Goal: Transaction & Acquisition: Purchase product/service

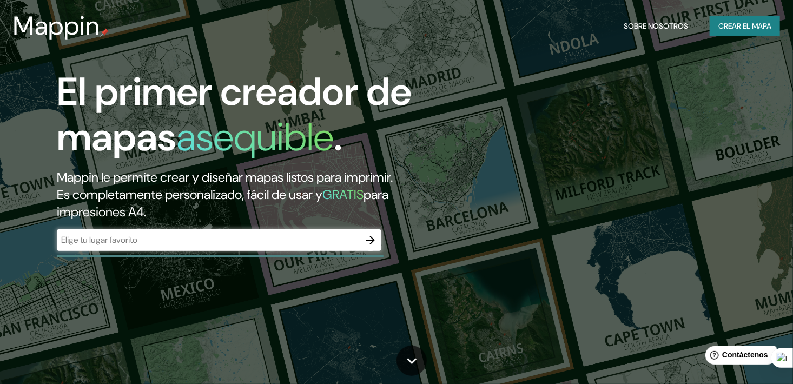
click at [118, 240] on input "text" at bounding box center [208, 240] width 303 height 12
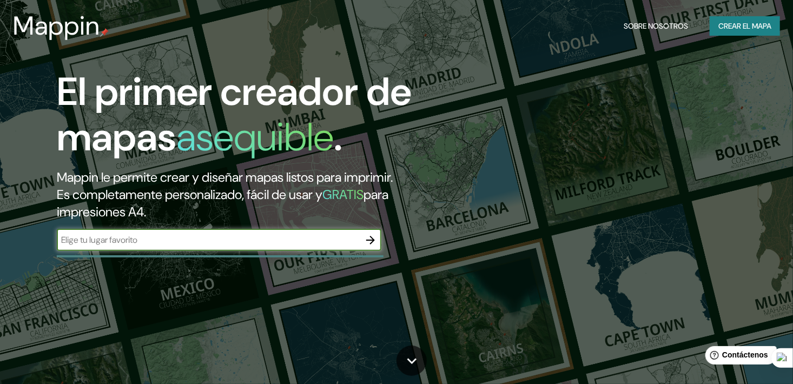
paste input "-17.96460389649719, -67.08732644201125"
type input "-17.96460389649719, -67.08732644201125"
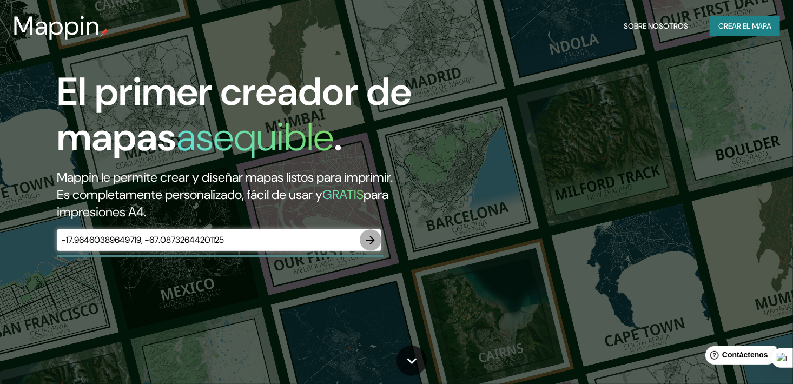
click at [369, 241] on icon "button" at bounding box center [370, 240] width 13 height 13
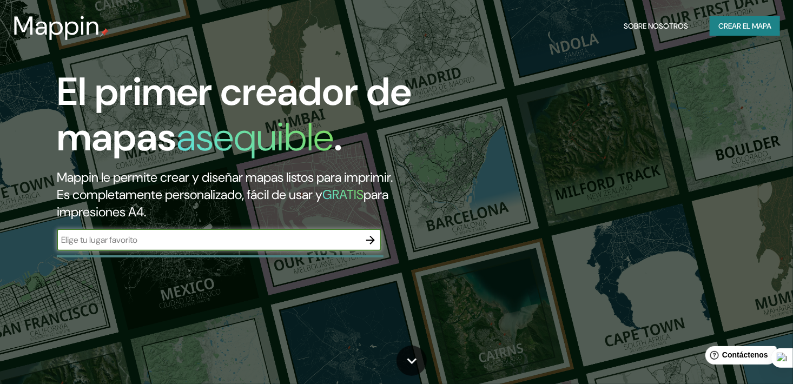
click at [100, 240] on input "text" at bounding box center [208, 240] width 303 height 12
type input "ORURO"
click at [368, 240] on icon "button" at bounding box center [370, 240] width 9 height 9
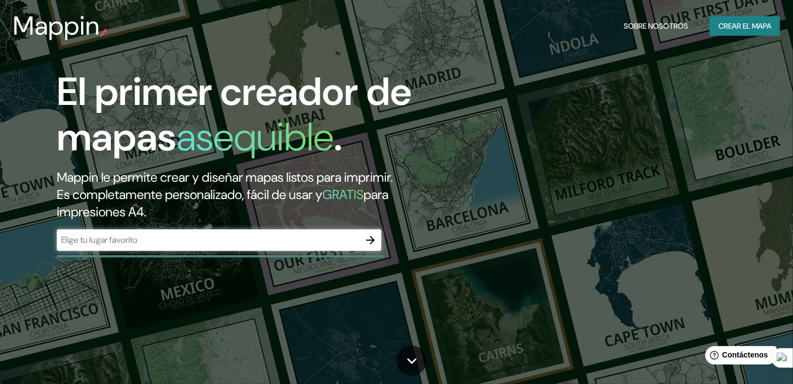
click at [178, 250] on div "​" at bounding box center [219, 240] width 325 height 22
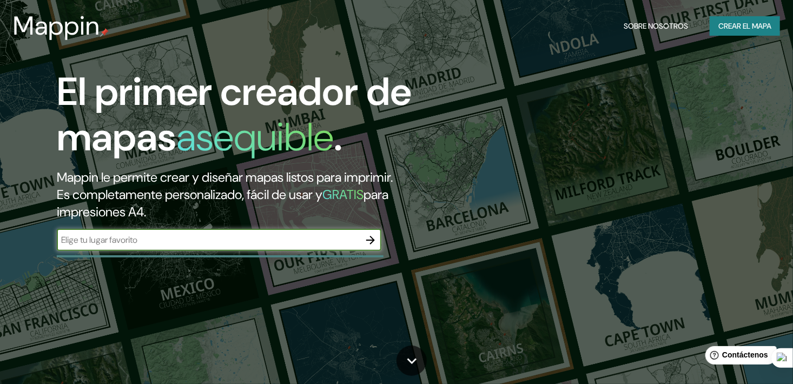
click at [173, 241] on input "text" at bounding box center [208, 240] width 303 height 12
type input "[GEOGRAPHIC_DATA]"
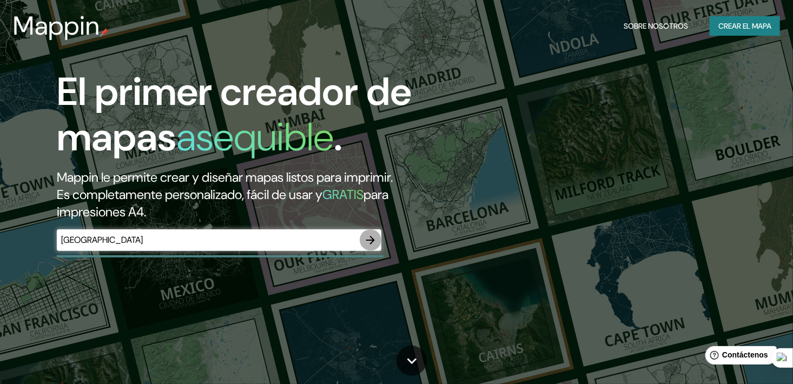
click at [379, 239] on button "button" at bounding box center [371, 240] width 22 height 22
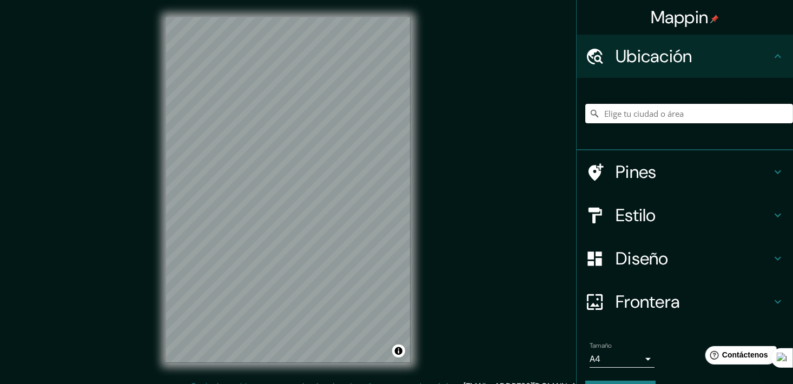
click at [651, 120] on input "Elige tu ciudad o área" at bounding box center [690, 113] width 208 height 19
paste input "-17.96460389649719, -67.08732644201125"
click at [775, 114] on input "-17.96460389649719, -67.08732644201125" at bounding box center [690, 113] width 208 height 19
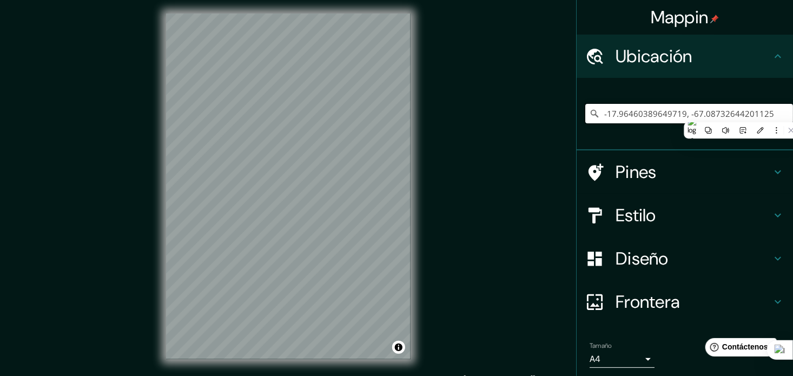
click at [775, 114] on input "-17.96460389649719, -67.08732644201125" at bounding box center [690, 113] width 208 height 19
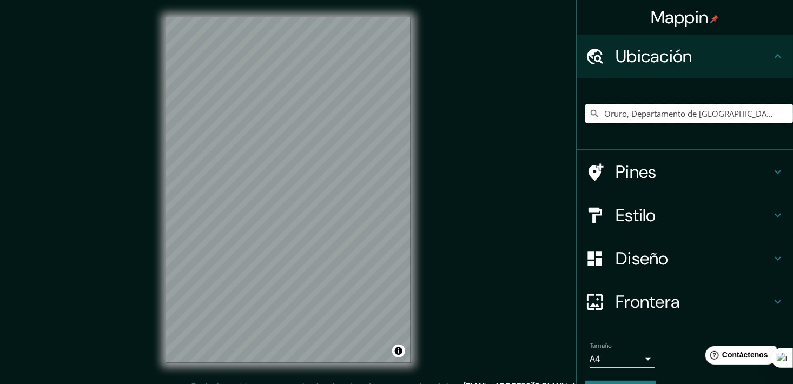
type input "Oruro, Departamento de [GEOGRAPHIC_DATA], [GEOGRAPHIC_DATA]"
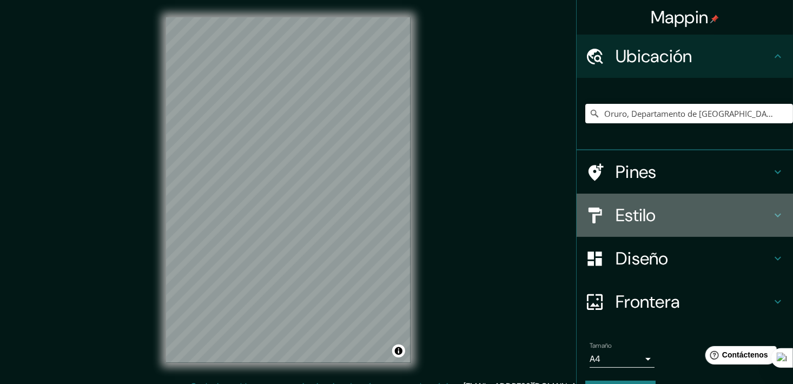
click at [607, 228] on div "Estilo" at bounding box center [685, 215] width 217 height 43
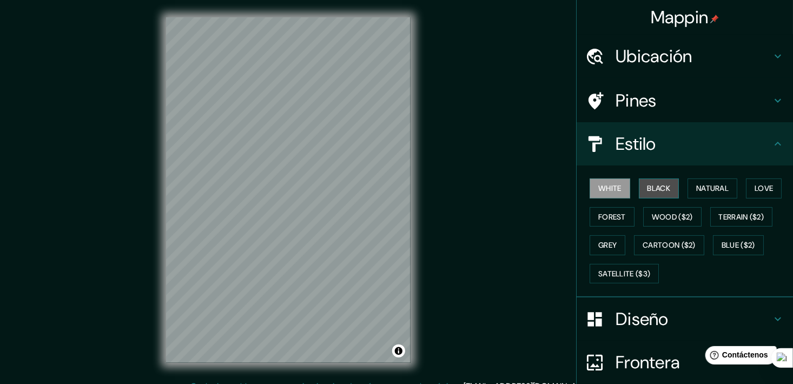
click at [661, 194] on font "Black" at bounding box center [659, 189] width 23 height 14
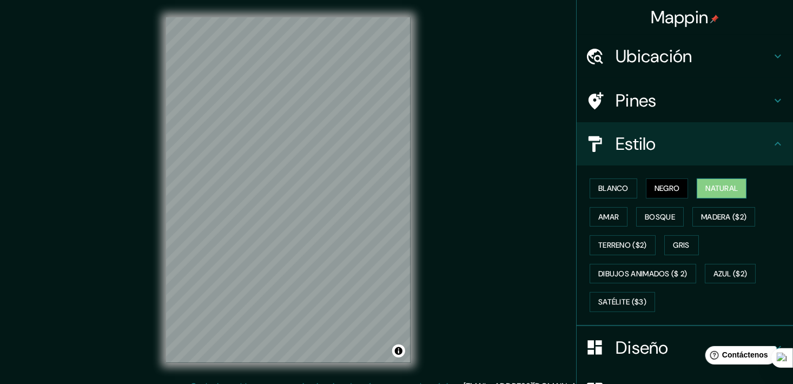
click at [714, 186] on font "Natural" at bounding box center [722, 189] width 32 height 14
click at [718, 215] on font "Madera ($2)" at bounding box center [723, 218] width 45 height 14
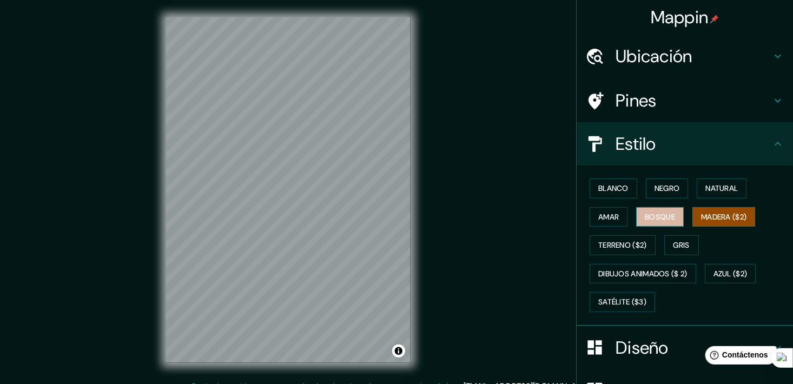
click at [647, 221] on font "Bosque" at bounding box center [660, 218] width 30 height 14
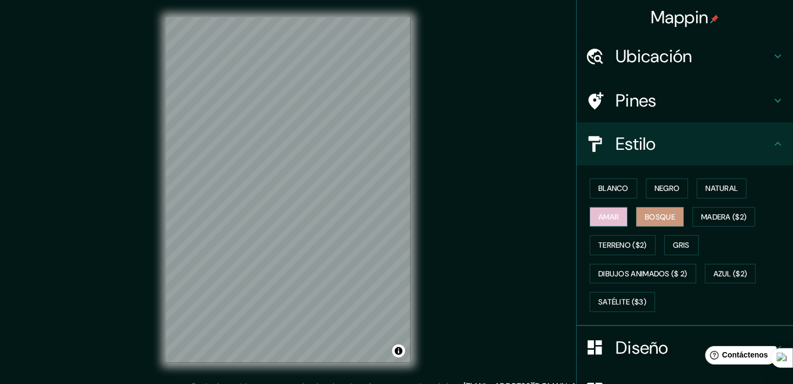
click at [609, 218] on font "Amar" at bounding box center [609, 218] width 21 height 14
click at [609, 240] on font "Terreno ($2)" at bounding box center [623, 246] width 49 height 14
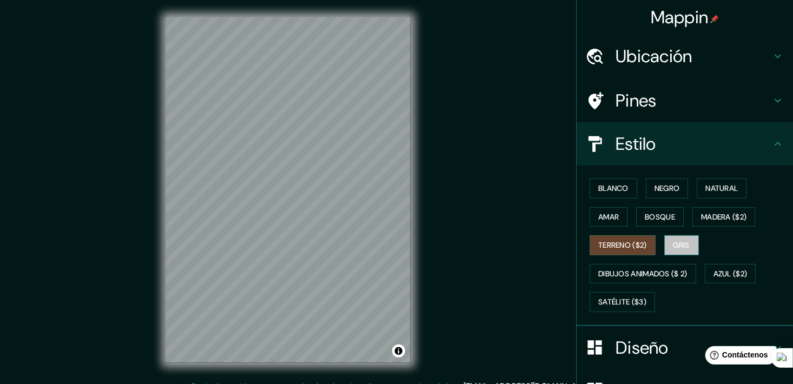
click at [687, 246] on button "Gris" at bounding box center [682, 245] width 35 height 20
click at [721, 274] on font "Azul ($2)" at bounding box center [731, 274] width 34 height 14
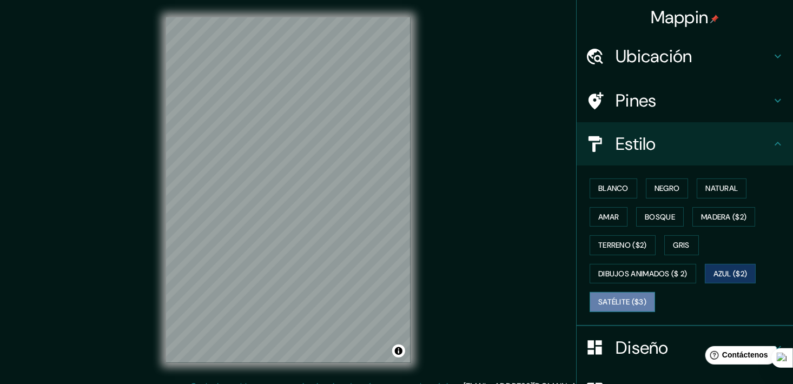
click at [639, 309] on button "Satélite ($3)" at bounding box center [622, 302] width 65 height 20
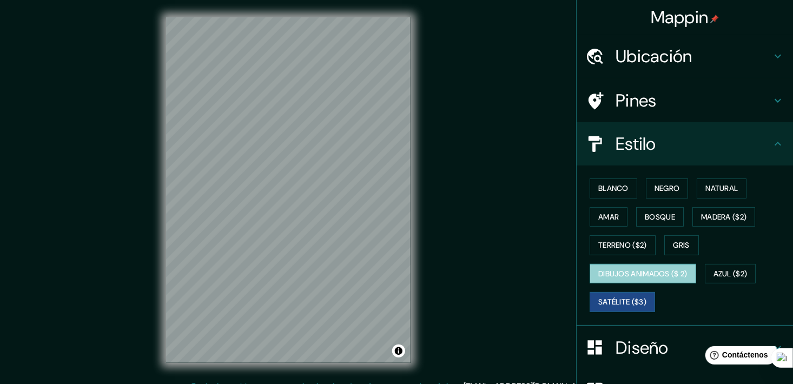
click at [655, 277] on font "Dibujos animados ($ 2)" at bounding box center [643, 274] width 89 height 14
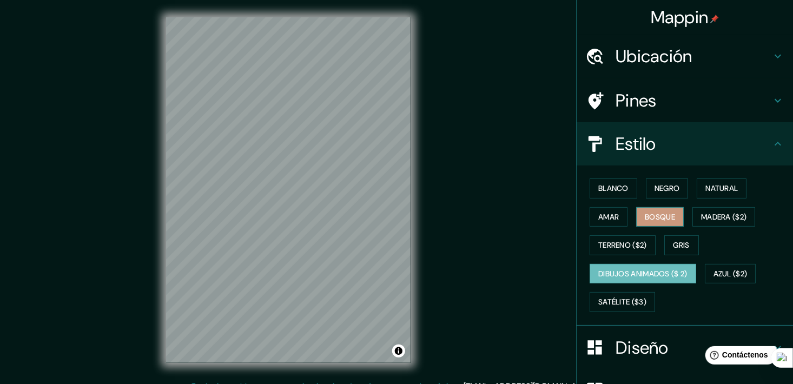
click at [672, 214] on button "Bosque" at bounding box center [661, 217] width 48 height 20
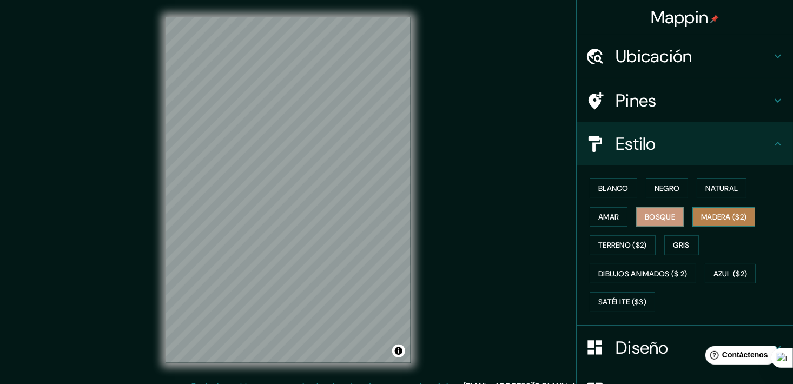
click at [708, 215] on font "Madera ($2)" at bounding box center [723, 218] width 45 height 14
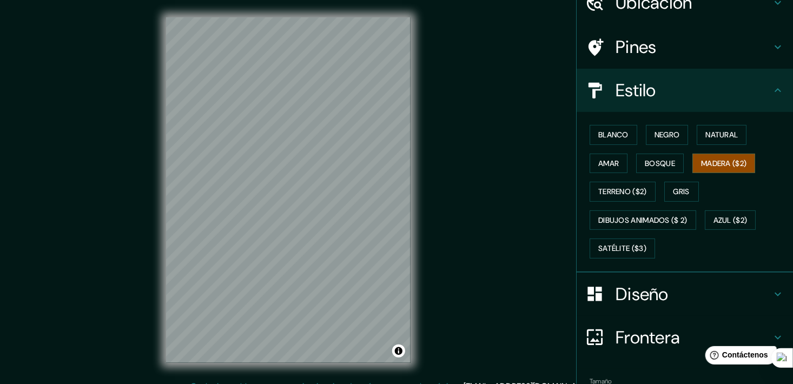
scroll to position [54, 0]
click at [724, 222] on font "Azul ($2)" at bounding box center [731, 220] width 34 height 14
click at [724, 161] on font "Madera ($2)" at bounding box center [723, 163] width 45 height 14
click at [665, 162] on font "Bosque" at bounding box center [660, 163] width 30 height 14
click at [607, 160] on font "Amar" at bounding box center [609, 163] width 21 height 14
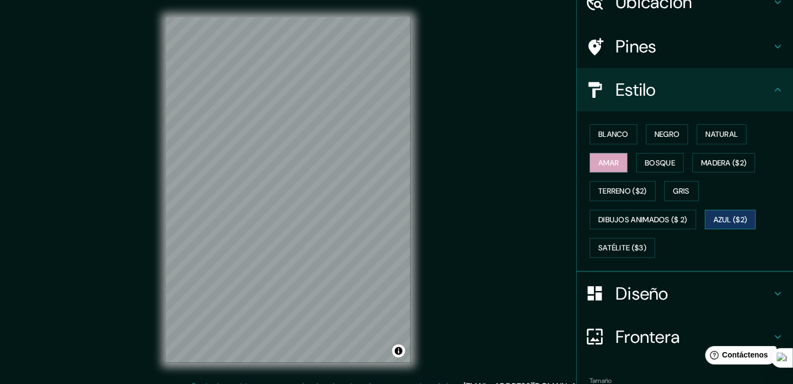
click at [715, 223] on font "Azul ($2)" at bounding box center [731, 220] width 34 height 14
click at [740, 220] on font "Azul ($2)" at bounding box center [731, 220] width 34 height 14
click at [688, 189] on button "Gris" at bounding box center [682, 191] width 35 height 20
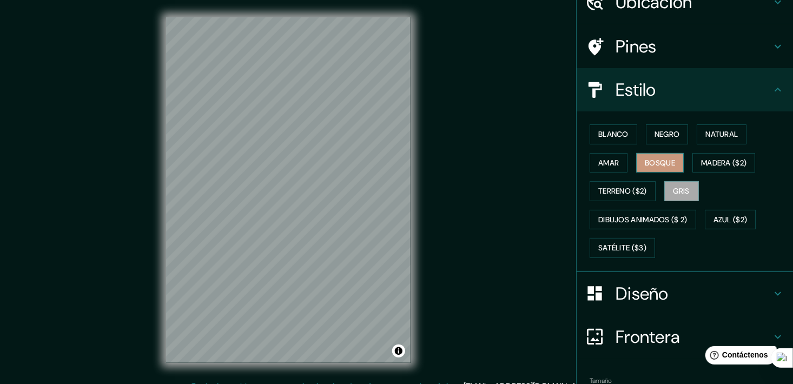
click at [664, 162] on font "Bosque" at bounding box center [660, 163] width 30 height 14
click at [606, 159] on font "Amar" at bounding box center [609, 163] width 21 height 14
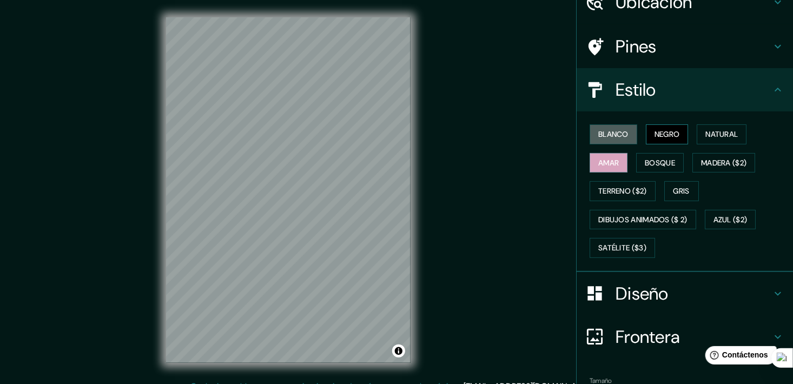
drag, startPoint x: 613, startPoint y: 131, endPoint x: 644, endPoint y: 135, distance: 31.7
click at [613, 131] on font "Blanco" at bounding box center [614, 135] width 30 height 14
click at [655, 135] on font "Negro" at bounding box center [667, 135] width 25 height 14
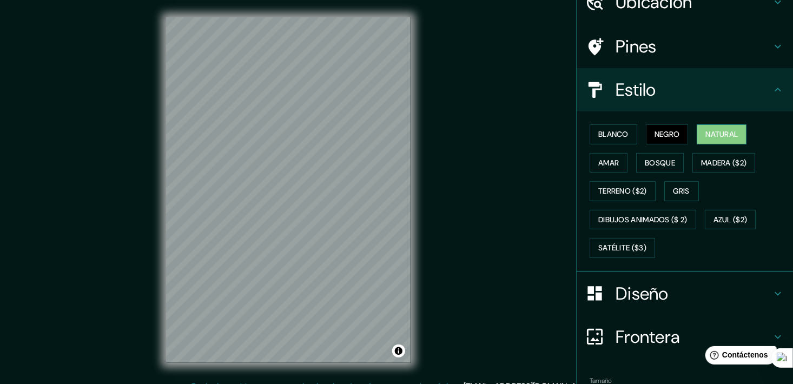
click at [724, 141] on button "Natural" at bounding box center [722, 134] width 50 height 20
click at [624, 248] on font "Satélite ($3)" at bounding box center [623, 248] width 48 height 14
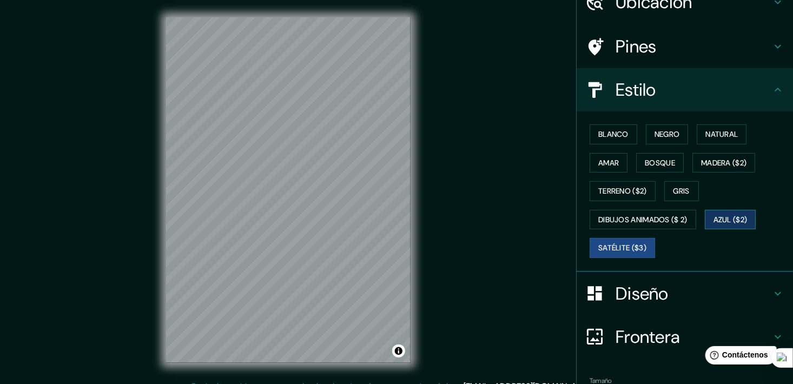
click at [739, 218] on font "Azul ($2)" at bounding box center [731, 220] width 34 height 14
click at [688, 183] on button "Gris" at bounding box center [682, 191] width 35 height 20
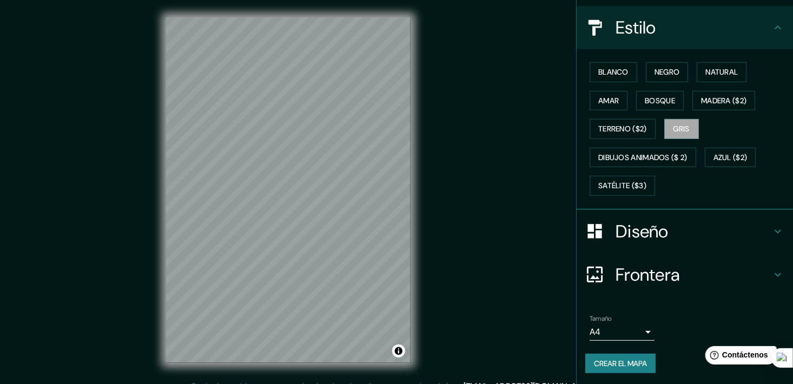
click at [729, 225] on h4 "Diseño" at bounding box center [694, 232] width 156 height 22
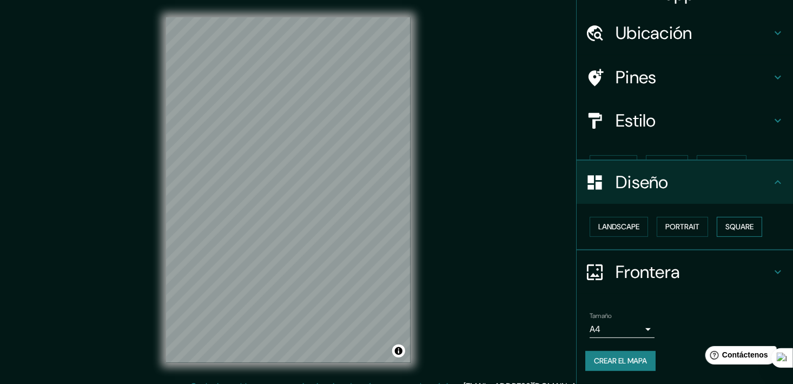
scroll to position [4, 0]
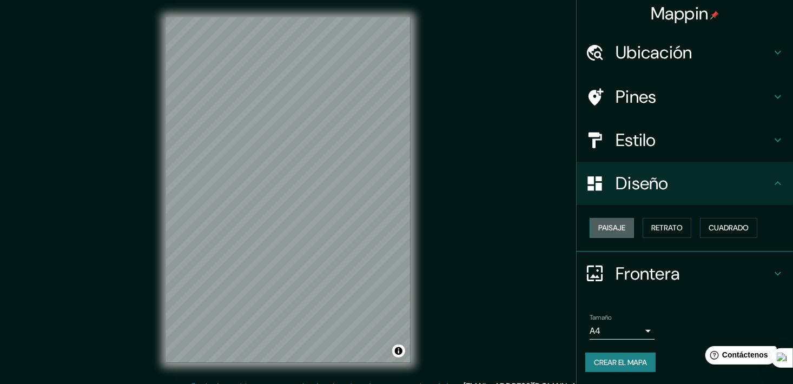
click at [614, 225] on font "Paisaje" at bounding box center [612, 228] width 27 height 14
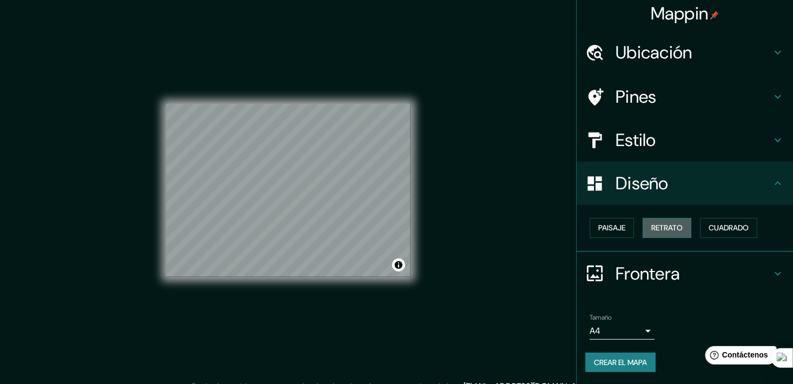
click at [657, 231] on font "Retrato" at bounding box center [667, 228] width 31 height 14
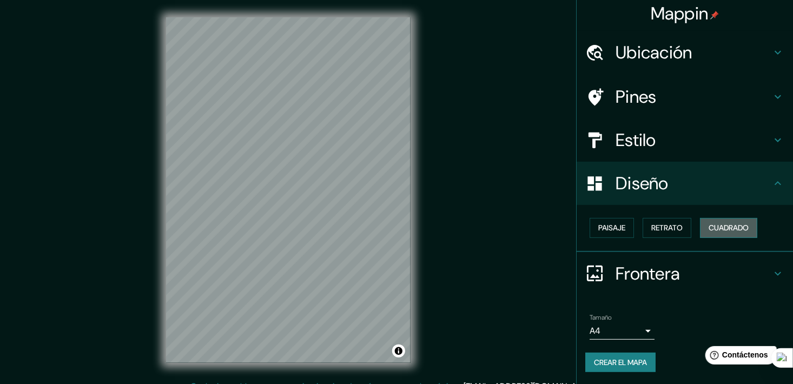
click at [734, 233] on font "Cuadrado" at bounding box center [729, 228] width 40 height 14
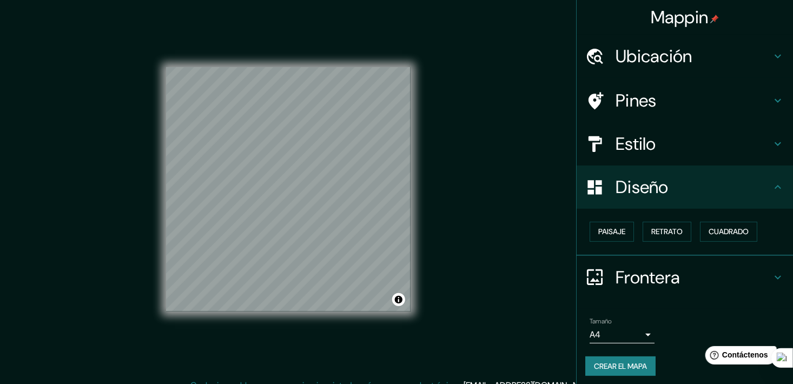
scroll to position [0, 0]
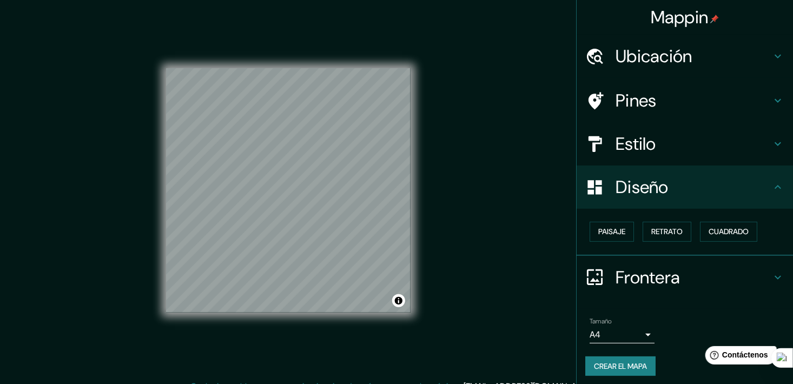
click at [699, 145] on h4 "Estilo" at bounding box center [694, 144] width 156 height 22
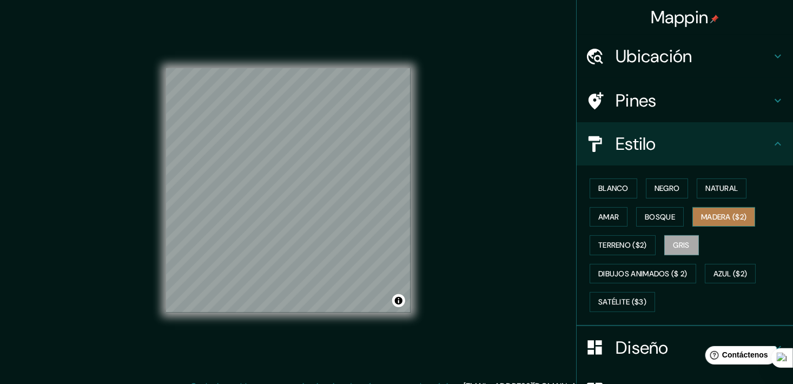
click at [724, 217] on font "Madera ($2)" at bounding box center [723, 218] width 45 height 14
click at [711, 219] on font "Madera ($2)" at bounding box center [723, 218] width 45 height 14
drag, startPoint x: 730, startPoint y: 214, endPoint x: 736, endPoint y: 232, distance: 18.8
click at [736, 232] on div "Blanco Negro Natural Amar Bosque Madera ($2) Terreno ($2) Gris Dibujos animados…" at bounding box center [690, 245] width 208 height 142
click at [685, 239] on font "Gris" at bounding box center [682, 246] width 16 height 14
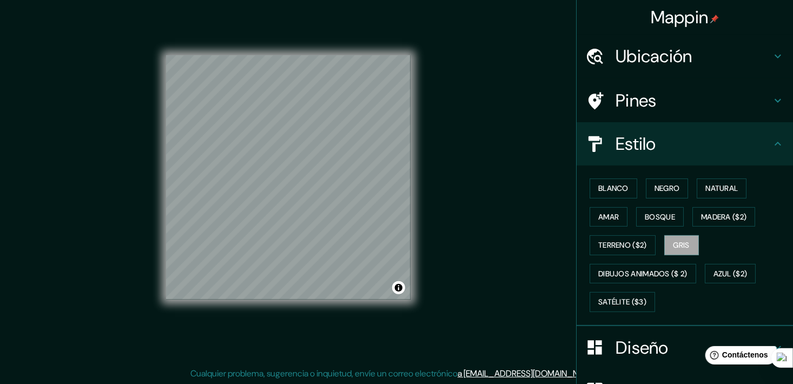
click at [694, 108] on h4 "Pines" at bounding box center [694, 101] width 156 height 22
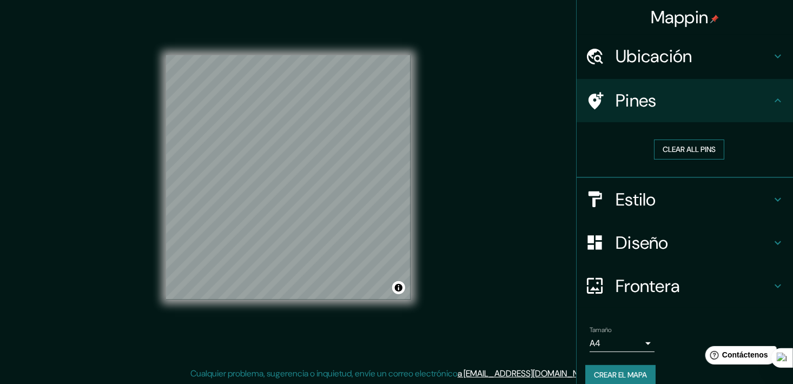
click at [683, 150] on font "Clear all pins" at bounding box center [689, 150] width 53 height 14
click at [695, 146] on font "Borrar todos los pines" at bounding box center [689, 150] width 91 height 14
click at [683, 207] on h4 "Estilo" at bounding box center [694, 200] width 156 height 22
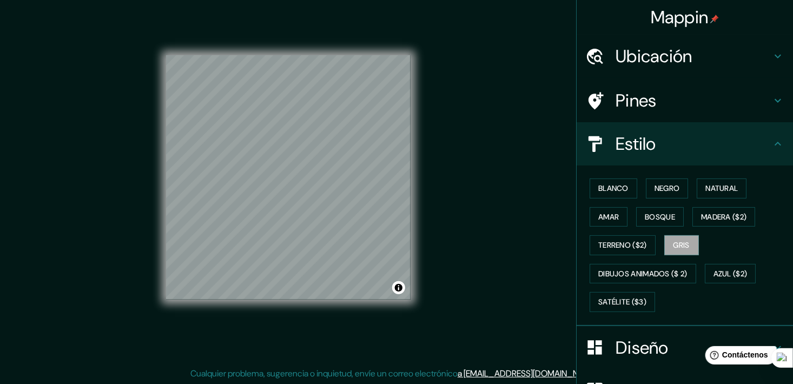
click at [672, 155] on div "Estilo" at bounding box center [685, 143] width 217 height 43
click at [683, 345] on h4 "Diseño" at bounding box center [694, 348] width 156 height 22
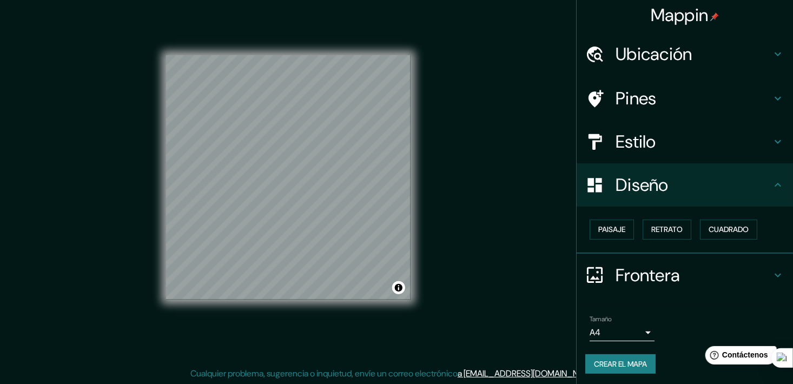
scroll to position [4, 0]
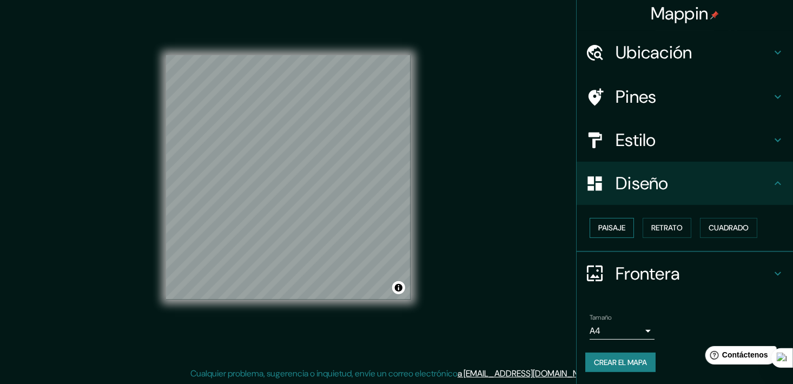
click at [615, 229] on font "Paisaje" at bounding box center [612, 228] width 27 height 14
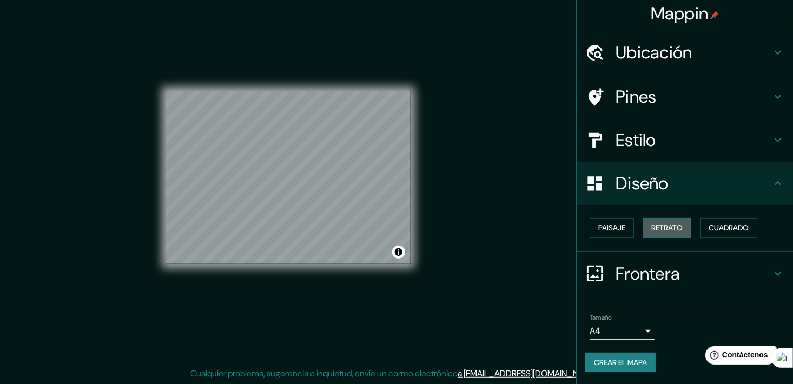
click at [658, 229] on font "Retrato" at bounding box center [667, 228] width 31 height 14
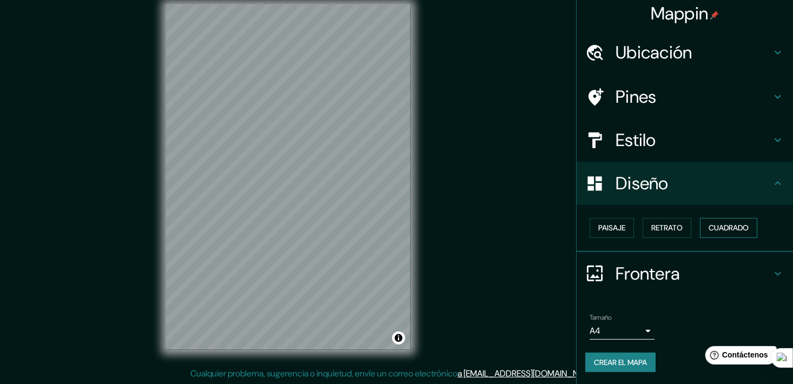
click at [715, 222] on font "Cuadrado" at bounding box center [729, 228] width 40 height 14
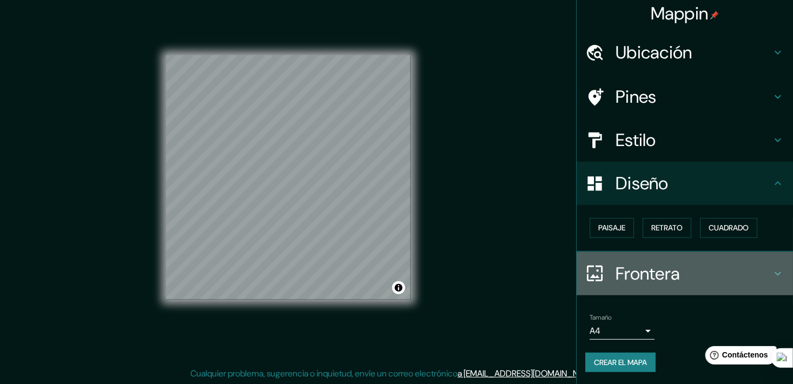
click at [665, 268] on h4 "Frontera" at bounding box center [694, 274] width 156 height 22
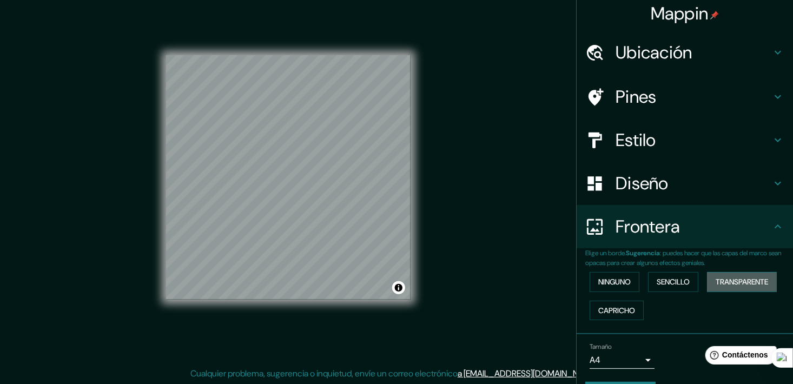
click at [716, 278] on font "Transparente" at bounding box center [742, 282] width 53 height 14
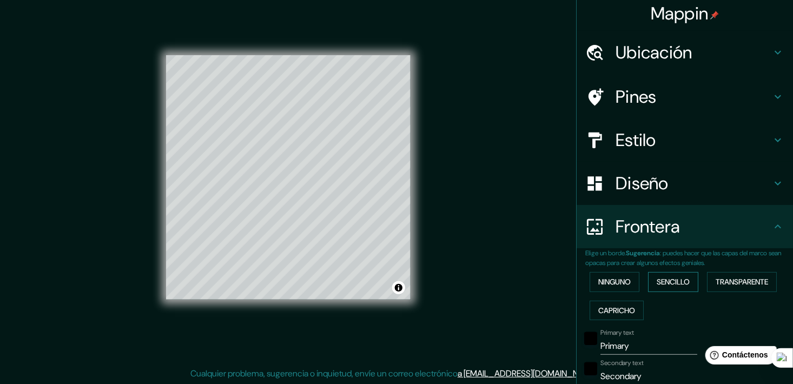
click at [680, 278] on font "Sencillo" at bounding box center [673, 282] width 33 height 14
click at [613, 312] on font "Capricho" at bounding box center [617, 311] width 37 height 14
click at [610, 288] on font "Ninguno" at bounding box center [615, 282] width 32 height 14
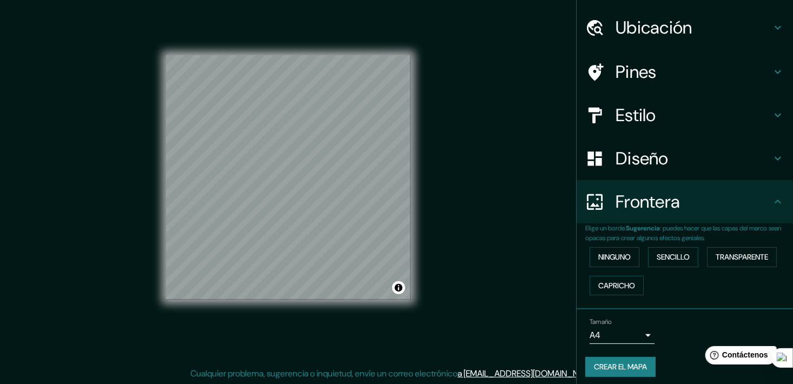
scroll to position [33, 0]
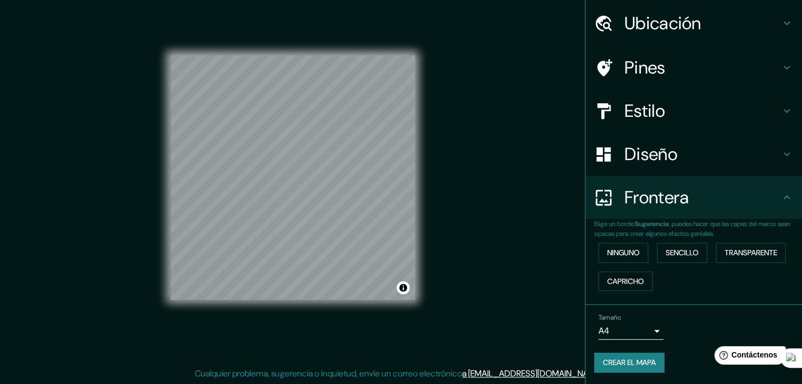
click at [633, 332] on body "Mappin Ubicación Oruro, [GEOGRAPHIC_DATA], [GEOGRAPHIC_DATA] [GEOGRAPHIC_DATA] …" at bounding box center [401, 179] width 802 height 384
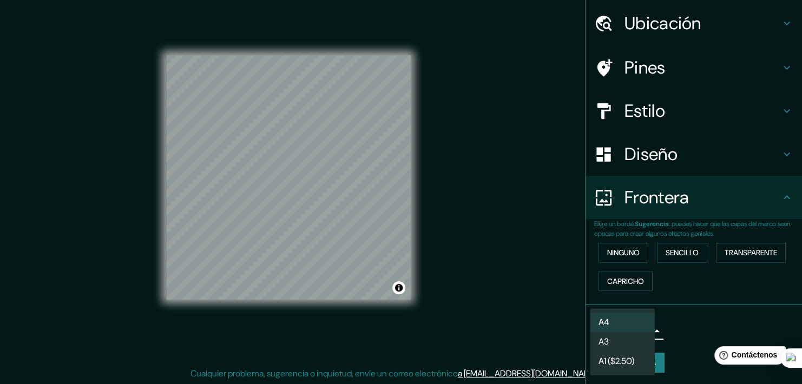
click at [636, 348] on li "A3" at bounding box center [622, 341] width 65 height 19
type input "a4"
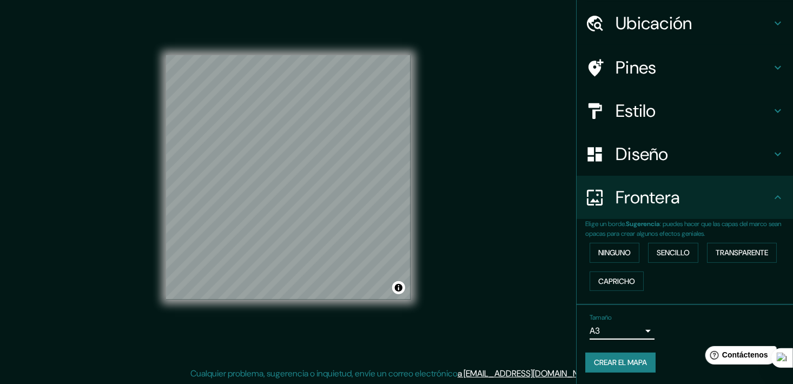
click at [682, 330] on div "Tamaño A3 a4" at bounding box center [685, 327] width 199 height 35
click at [629, 360] on font "Crear el mapa" at bounding box center [620, 363] width 53 height 14
click at [610, 359] on font "Crear el mapa" at bounding box center [620, 363] width 53 height 14
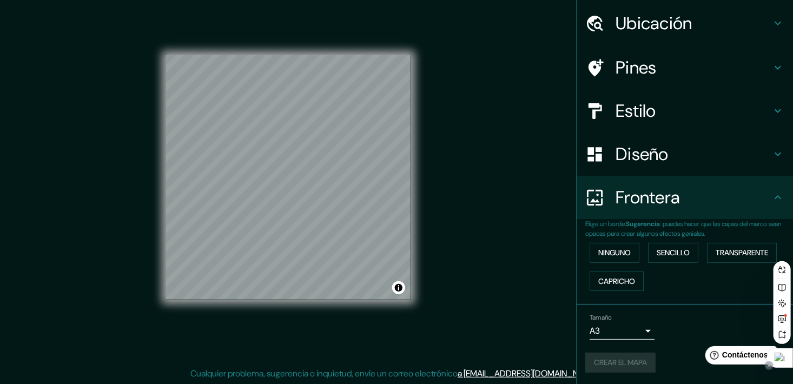
drag, startPoint x: 782, startPoint y: 357, endPoint x: 773, endPoint y: 368, distance: 14.2
click at [773, 368] on div at bounding box center [780, 358] width 26 height 19
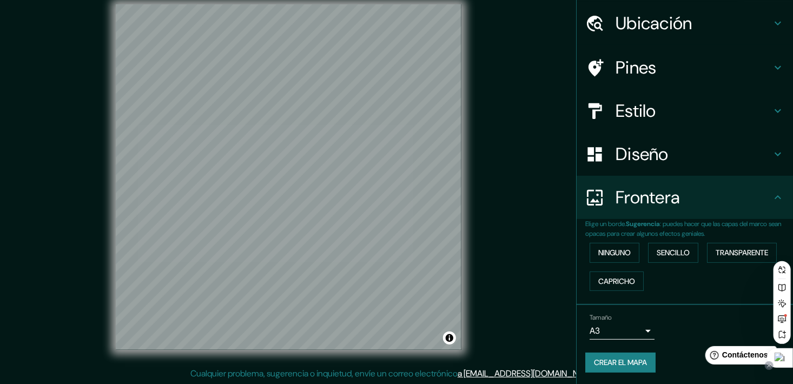
click at [769, 369] on icon at bounding box center [769, 365] width 5 height 5
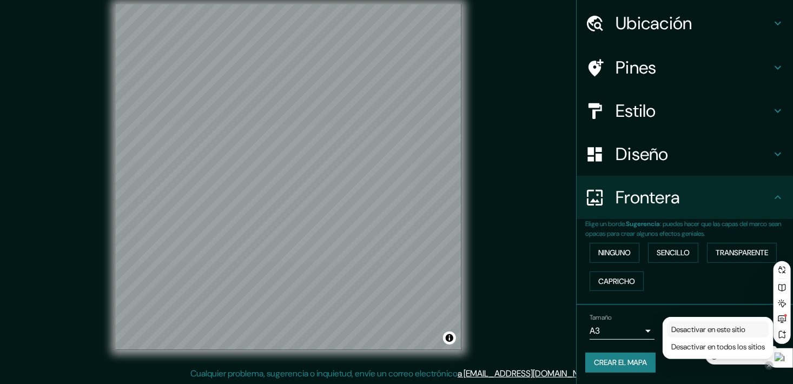
click at [732, 329] on span "Desactivar en este sitio" at bounding box center [709, 330] width 74 height 10
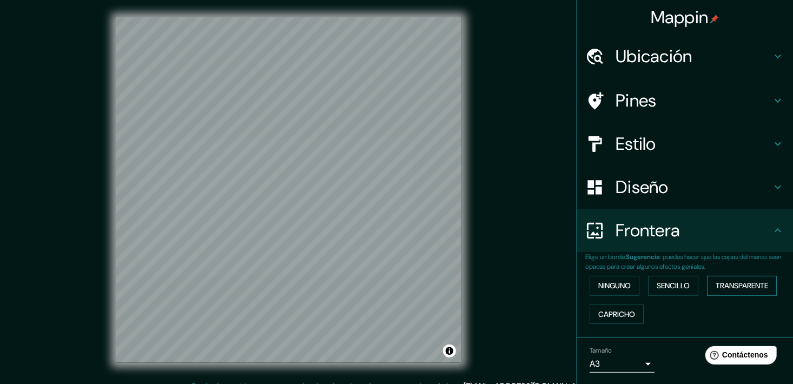
scroll to position [0, 0]
click at [682, 16] on font "Mappin" at bounding box center [680, 17] width 58 height 23
click at [704, 56] on h4 "Ubicación" at bounding box center [694, 56] width 156 height 22
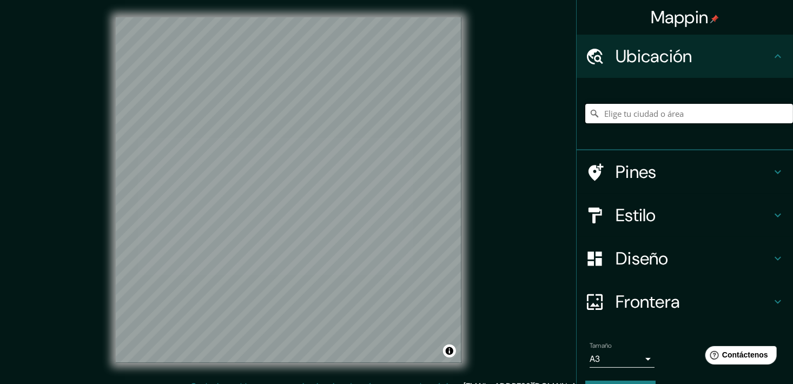
click at [640, 111] on input "Elige tu ciudad o área" at bounding box center [690, 113] width 208 height 19
type input "[STREET_ADDRESS][PERSON_NAME]"
click at [780, 117] on icon "Claro" at bounding box center [784, 113] width 9 height 9
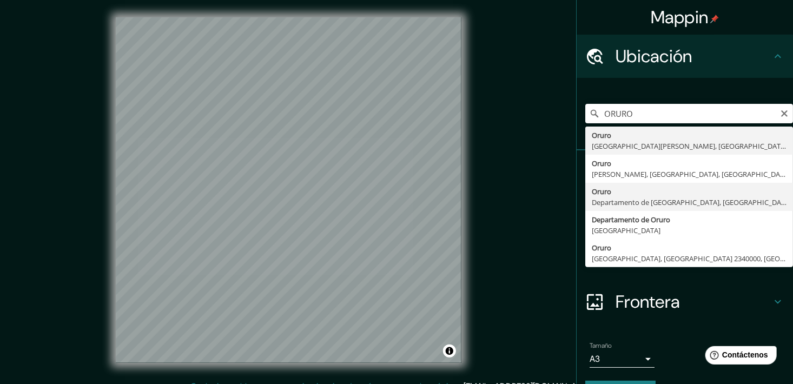
type input "Oruro, Departamento de [GEOGRAPHIC_DATA], [GEOGRAPHIC_DATA]"
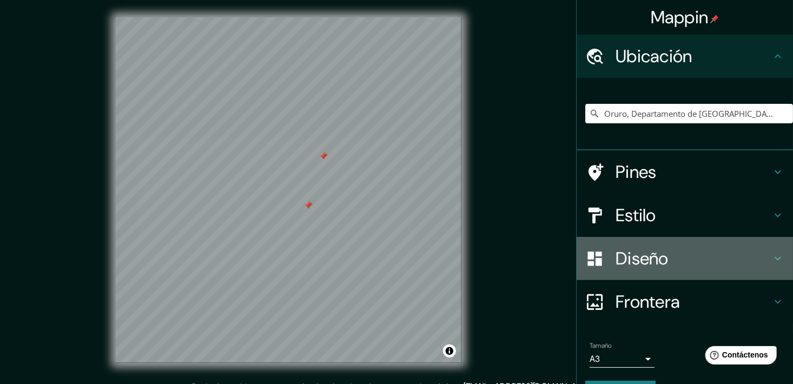
click at [642, 255] on h4 "Diseño" at bounding box center [694, 259] width 156 height 22
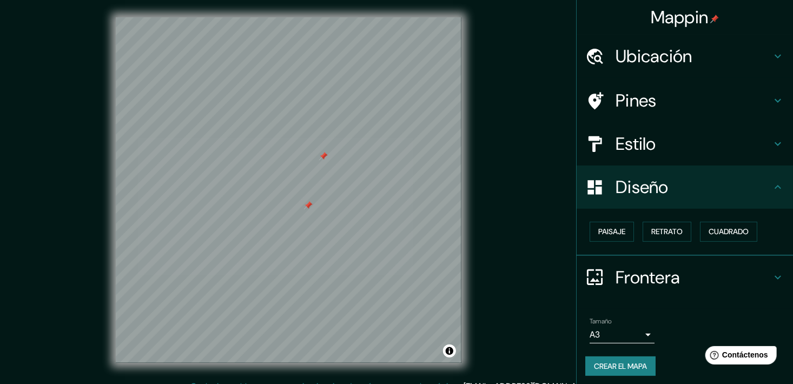
click at [665, 95] on h4 "Pines" at bounding box center [694, 101] width 156 height 22
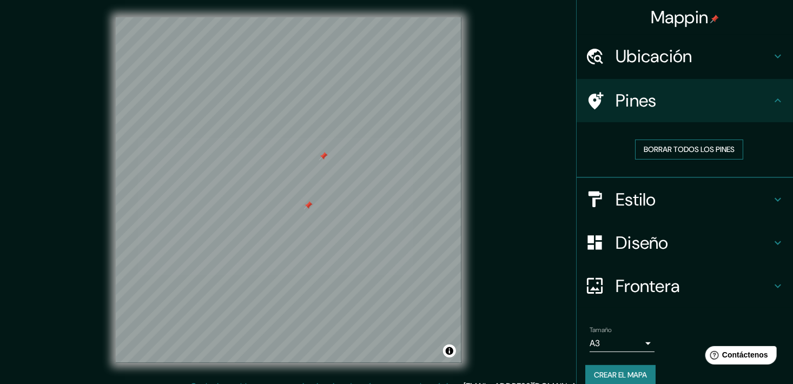
click at [658, 149] on font "Borrar todos los pines" at bounding box center [689, 150] width 91 height 14
click at [627, 207] on h4 "Estilo" at bounding box center [694, 200] width 156 height 22
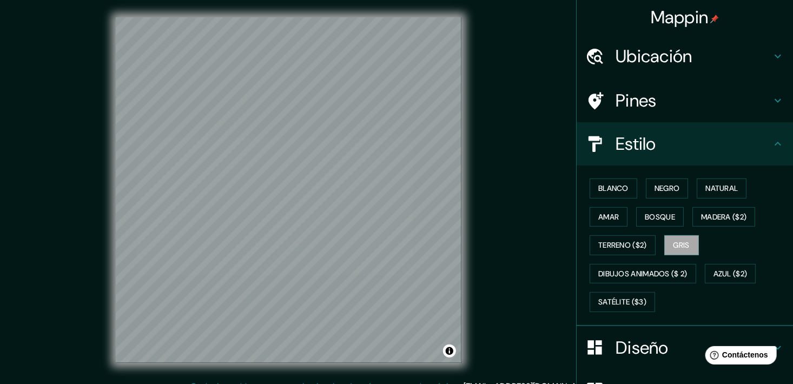
click at [631, 346] on h4 "Diseño" at bounding box center [694, 348] width 156 height 22
click at [631, 346] on div "Diseño" at bounding box center [685, 347] width 217 height 43
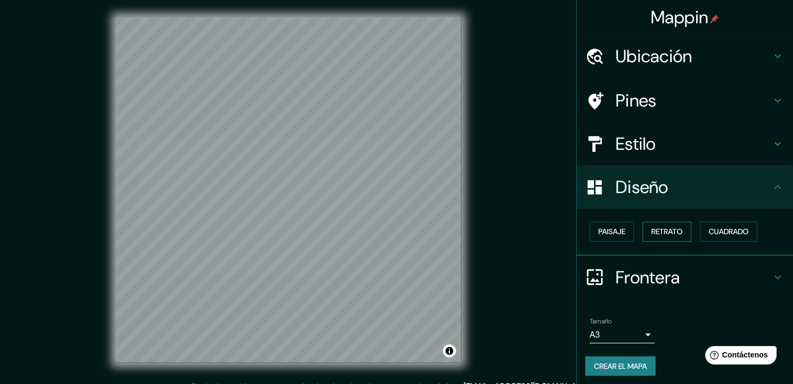
click at [670, 235] on font "Retrato" at bounding box center [667, 232] width 31 height 14
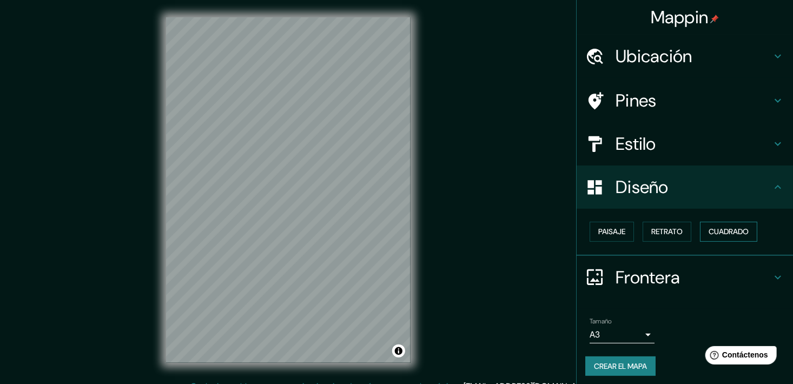
click at [713, 231] on font "Cuadrado" at bounding box center [729, 232] width 40 height 14
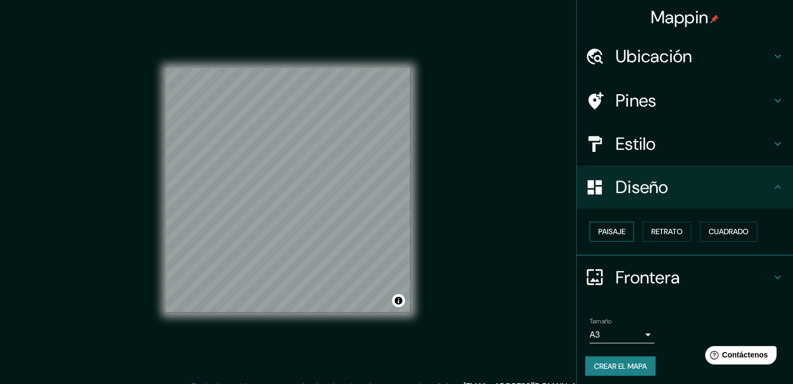
click at [611, 234] on font "Paisaje" at bounding box center [612, 232] width 27 height 14
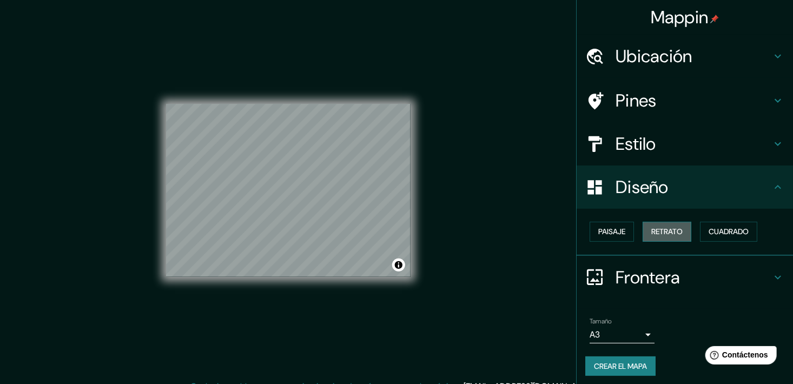
click at [652, 234] on font "Retrato" at bounding box center [667, 232] width 31 height 14
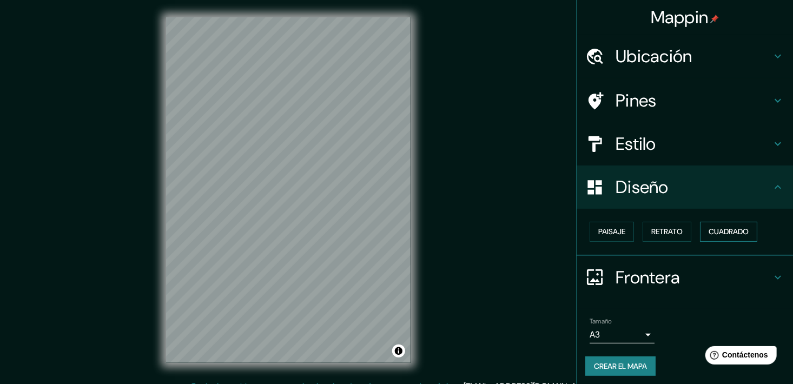
click at [712, 229] on font "Cuadrado" at bounding box center [729, 232] width 40 height 14
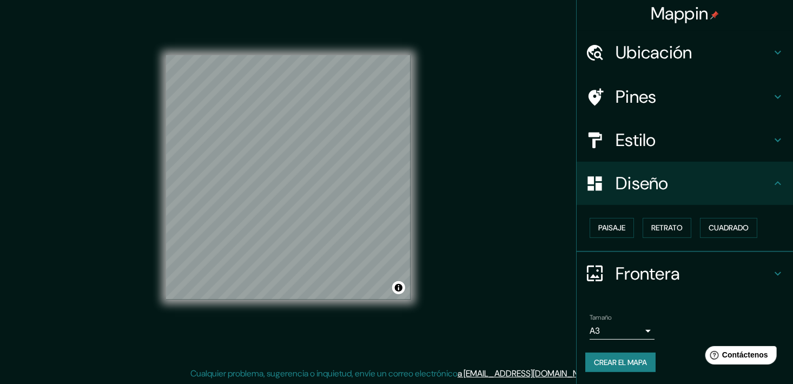
scroll to position [13, 0]
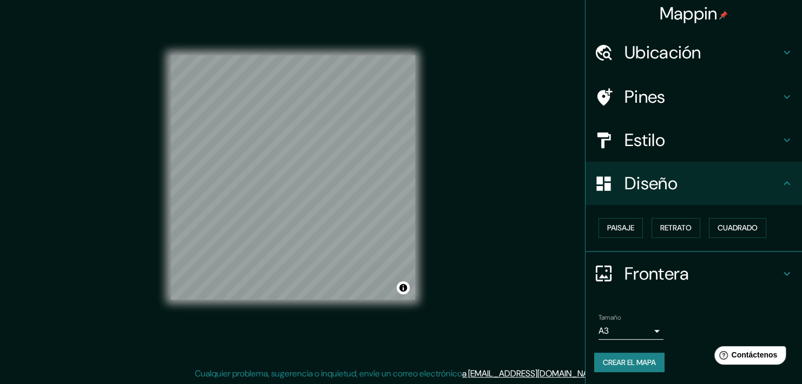
click at [602, 326] on body "Mappin Ubicación Oruro, [GEOGRAPHIC_DATA], [GEOGRAPHIC_DATA] Pines Estilo Diseñ…" at bounding box center [401, 179] width 802 height 384
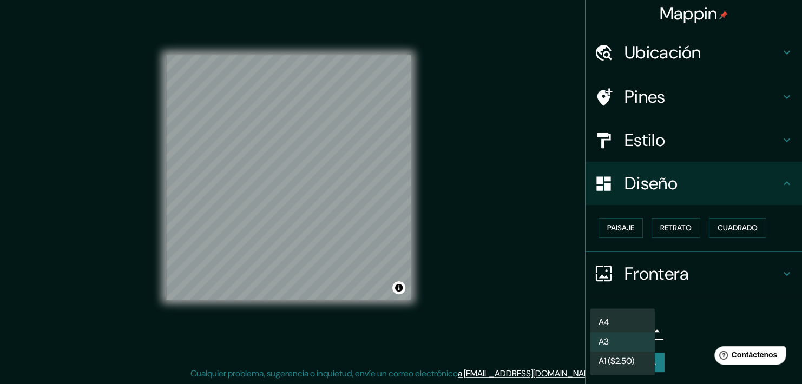
click at [616, 319] on li "A4" at bounding box center [622, 322] width 65 height 19
type input "single"
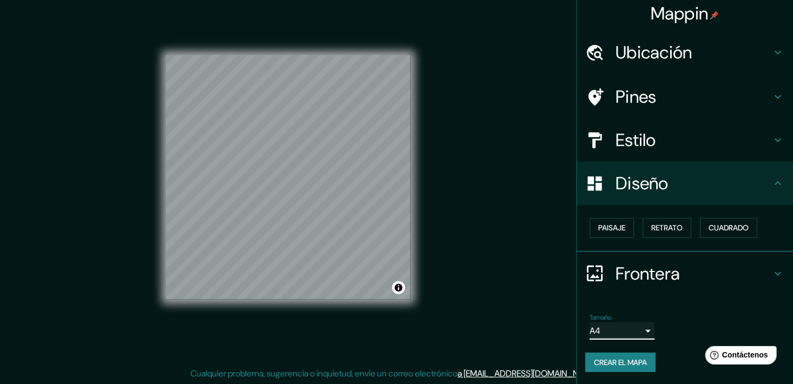
scroll to position [0, 0]
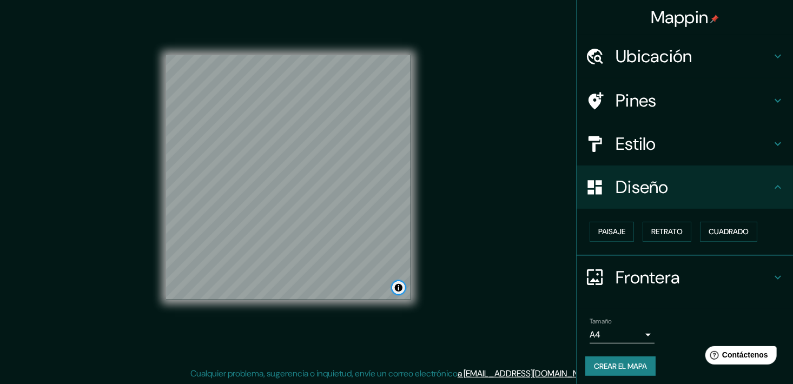
click at [398, 289] on button "Alternar atribución" at bounding box center [398, 287] width 13 height 13
click at [396, 289] on button "Alternar atribución" at bounding box center [398, 287] width 13 height 13
click at [619, 370] on font "Crear el mapa" at bounding box center [620, 367] width 53 height 14
